Goal: Feedback & Contribution: Leave review/rating

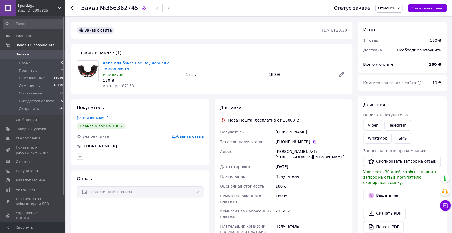
click at [92, 116] on link "[PERSON_NAME]" at bounding box center [92, 118] width 31 height 4
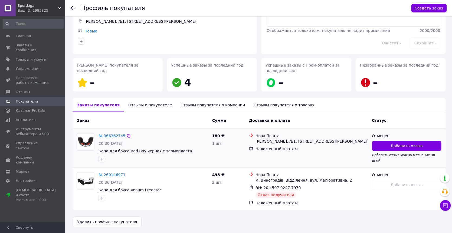
scroll to position [40, 0]
click at [392, 146] on span "Добавить отзыв" at bounding box center [406, 145] width 32 height 5
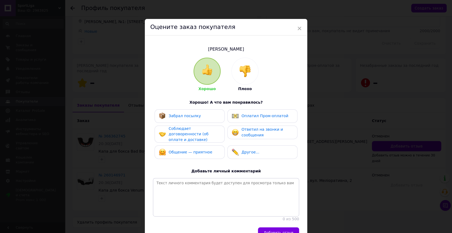
click at [241, 81] on div at bounding box center [244, 71] width 27 height 27
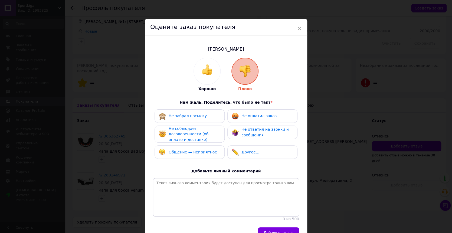
click at [242, 115] on span "Не оплатил заказ" at bounding box center [258, 116] width 35 height 4
click at [220, 118] on div "Не забрал посылку" at bounding box center [189, 116] width 70 height 14
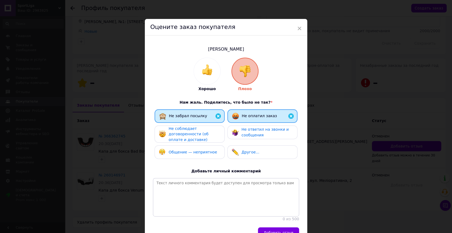
click at [208, 133] on span "Не соблюдает договоренности (об оплате и доставке)" at bounding box center [188, 133] width 40 height 15
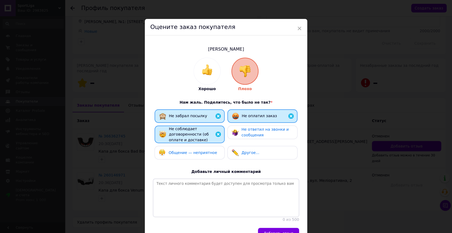
click at [212, 153] on div "Общение — неприятное" at bounding box center [189, 152] width 61 height 7
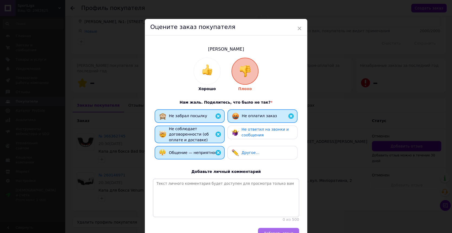
click at [276, 228] on button "Добавить отзыв" at bounding box center [278, 233] width 41 height 11
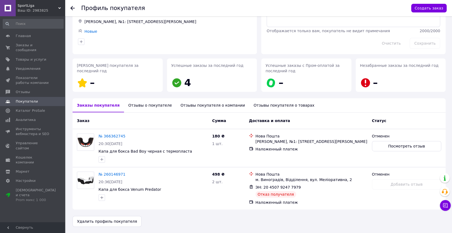
click at [176, 104] on div "Отзывы покупателя о компании" at bounding box center [212, 105] width 73 height 14
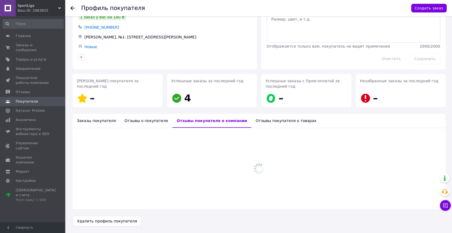
scroll to position [25, 0]
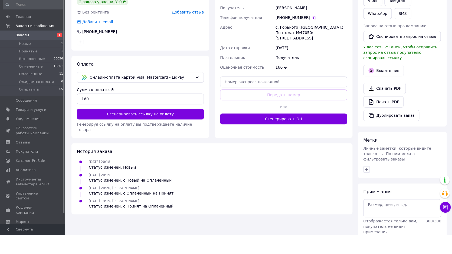
scroll to position [115, 0]
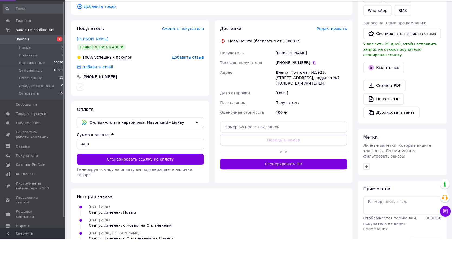
scroll to position [122, 0]
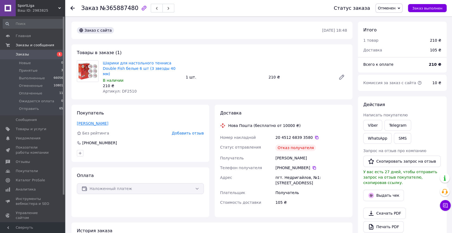
click at [96, 121] on link "Савченко Андрій" at bounding box center [92, 123] width 31 height 4
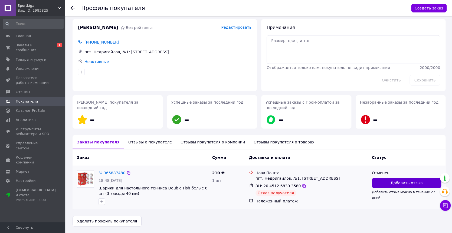
scroll to position [3, 0]
click at [409, 180] on span "Добавить отзыв" at bounding box center [406, 182] width 32 height 5
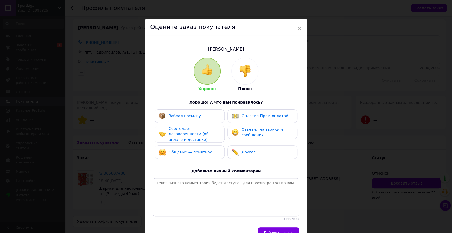
click at [251, 79] on div at bounding box center [244, 71] width 27 height 27
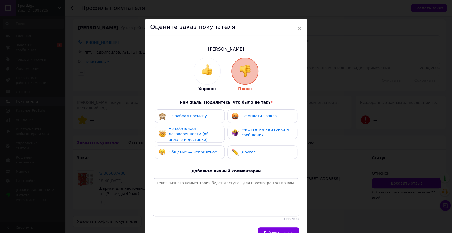
click at [254, 117] on span "Не оплатил заказ" at bounding box center [258, 116] width 35 height 4
click at [211, 119] on div "Не забрал посылку" at bounding box center [189, 116] width 70 height 14
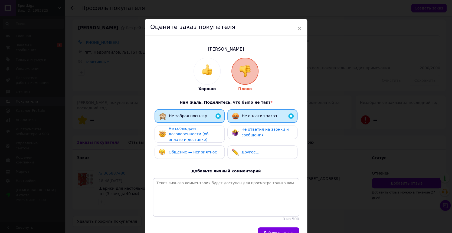
click at [211, 130] on div "Не соблюдает договоренности (об оплате и доставке)" at bounding box center [193, 134] width 51 height 17
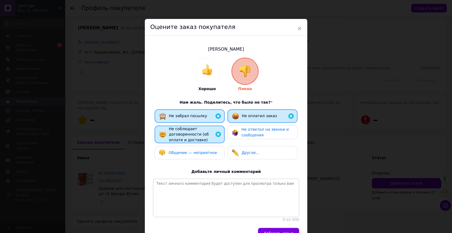
click at [211, 155] on div "Общение — неприятное" at bounding box center [188, 152] width 58 height 7
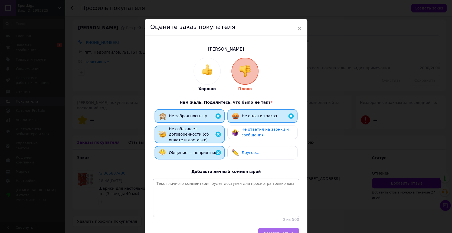
click at [279, 231] on span "Добавить отзыв" at bounding box center [278, 233] width 30 height 4
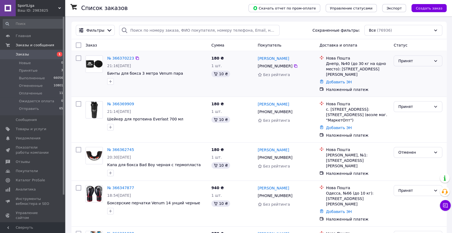
click at [403, 61] on div "Принят" at bounding box center [414, 61] width 33 height 6
click at [406, 112] on li "Отправить" at bounding box center [417, 112] width 48 height 10
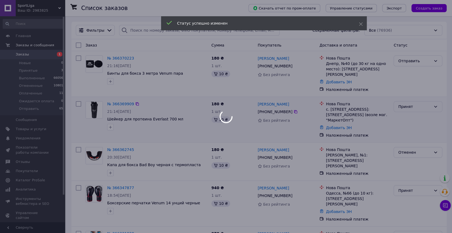
click at [415, 101] on div at bounding box center [226, 116] width 452 height 233
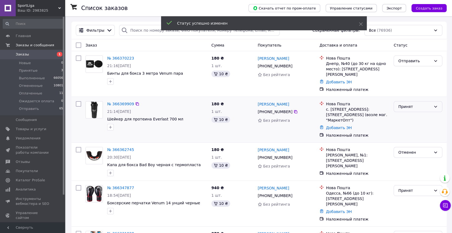
click at [417, 104] on div "Принят" at bounding box center [414, 107] width 33 height 6
click at [406, 151] on li "Отправить" at bounding box center [417, 152] width 48 height 10
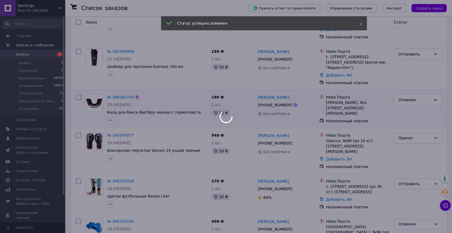
scroll to position [54, 0]
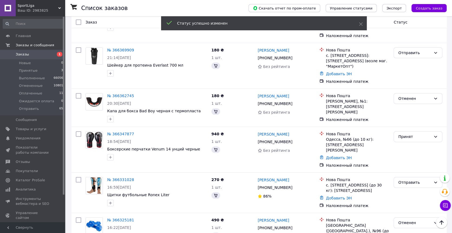
click at [408, 135] on div "Принят" at bounding box center [414, 137] width 33 height 6
click at [405, 185] on li "Отправить" at bounding box center [417, 187] width 48 height 10
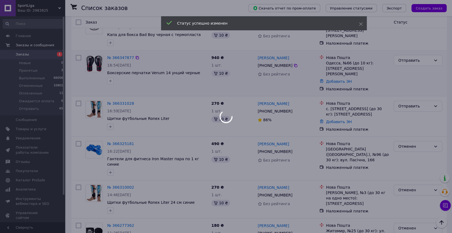
scroll to position [157, 0]
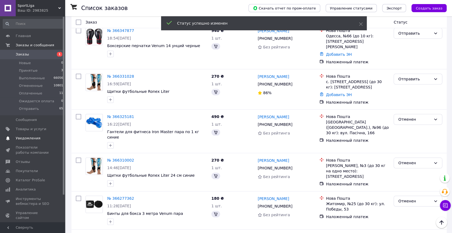
click at [20, 136] on span "Уведомления" at bounding box center [28, 138] width 25 height 5
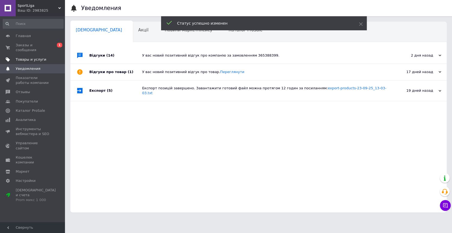
click at [25, 58] on span "Товары и услуги" at bounding box center [31, 59] width 31 height 5
